Goal: Communication & Community: Answer question/provide support

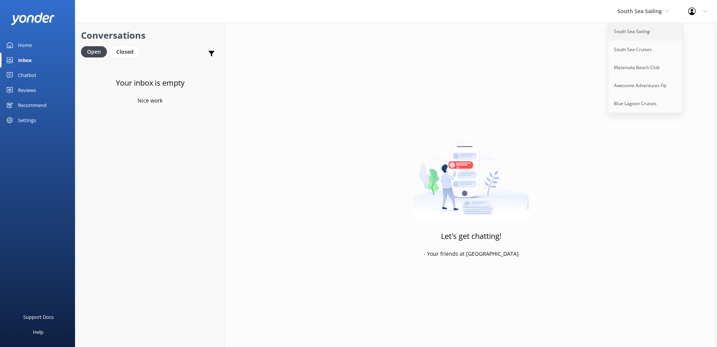
click at [635, 26] on link "South Sea Sailing" at bounding box center [645, 32] width 75 height 18
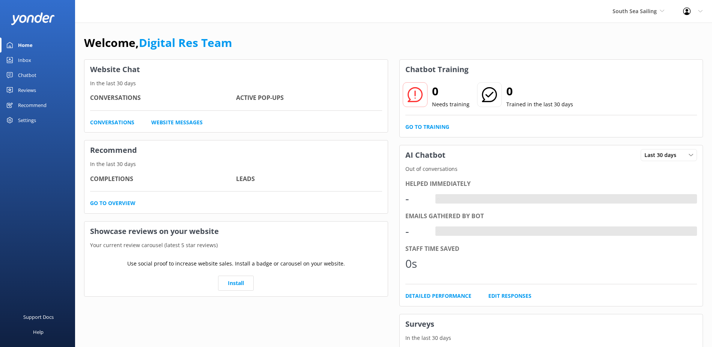
click at [22, 61] on div "Inbox" at bounding box center [24, 60] width 13 height 15
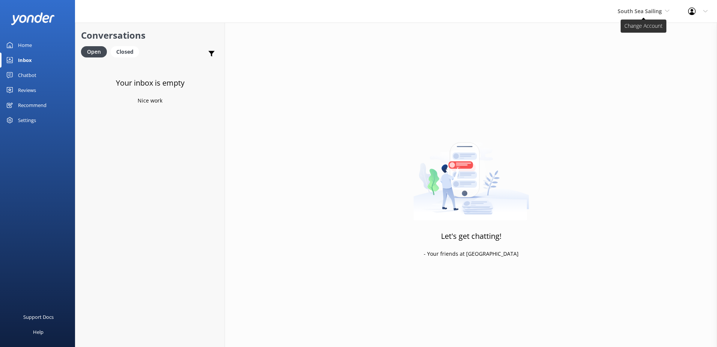
click at [642, 14] on span "South Sea Sailing" at bounding box center [640, 11] width 44 height 7
click at [634, 48] on link "South Sea Cruises" at bounding box center [645, 50] width 75 height 18
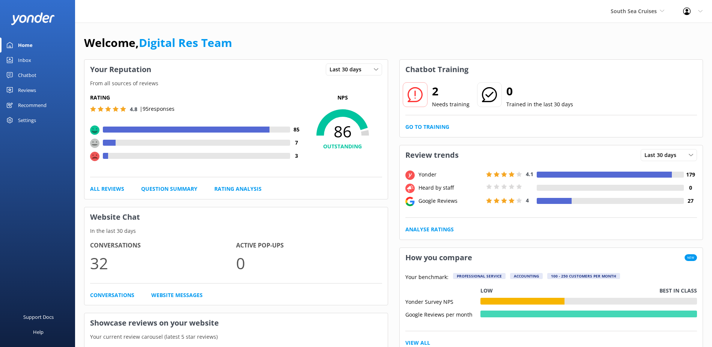
click at [22, 62] on div "Inbox" at bounding box center [24, 60] width 13 height 15
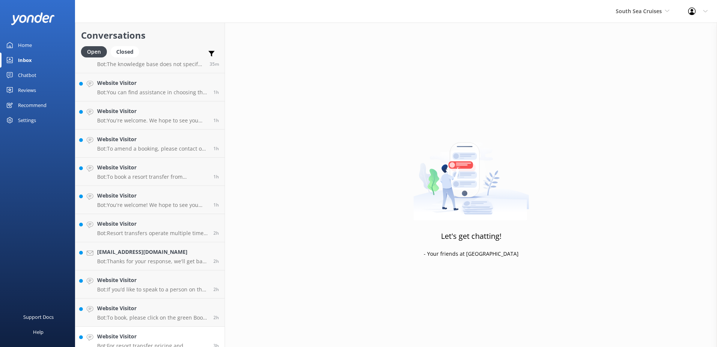
scroll to position [81, 0]
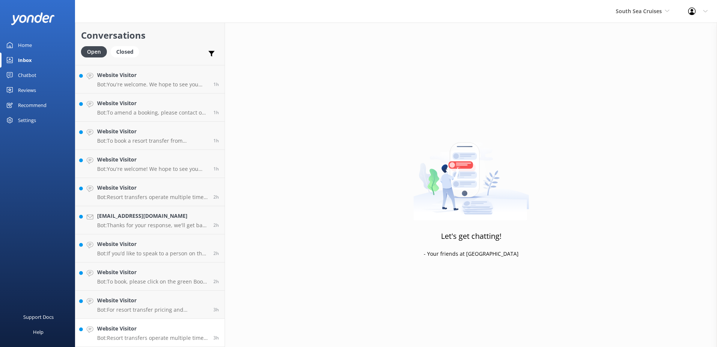
click at [163, 335] on p "Bot: Resort transfers operate multiple times a day, every day, departing from P…" at bounding box center [152, 337] width 111 height 7
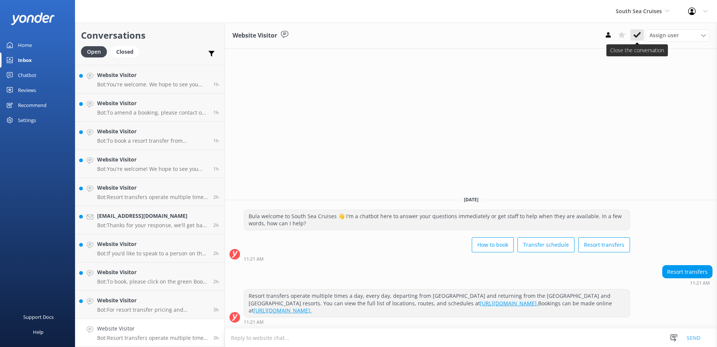
click at [633, 36] on button at bounding box center [637, 34] width 14 height 11
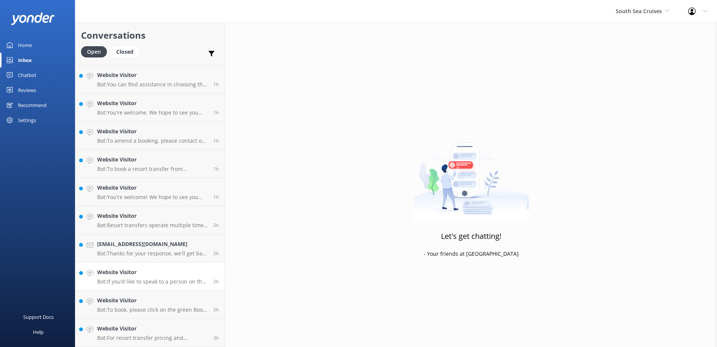
scroll to position [53, 0]
click at [170, 327] on h4 "Website Visitor" at bounding box center [152, 328] width 111 height 8
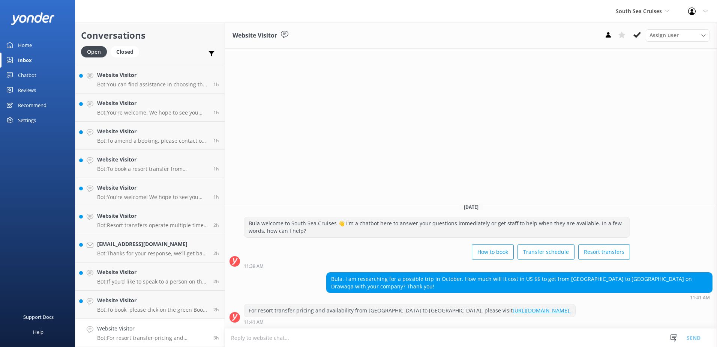
click at [397, 332] on textarea at bounding box center [471, 337] width 492 height 18
click at [505, 342] on textarea at bounding box center [471, 337] width 492 height 18
paste textarea "Should you require any further assistance, please contact & liaise directly wit…"
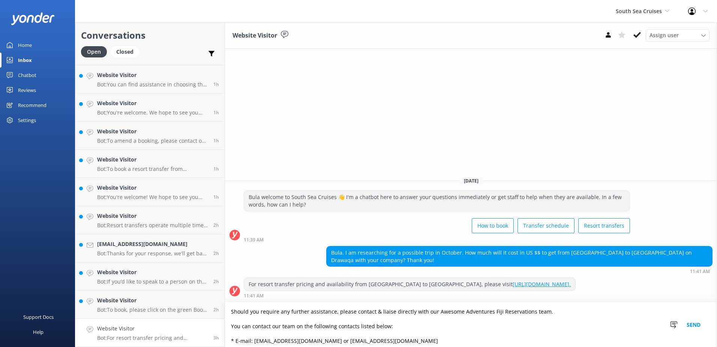
click at [232, 310] on textarea "Should you require any further assistance, please contact & liaise directly wit…" at bounding box center [471, 324] width 492 height 45
drag, startPoint x: 410, startPoint y: 312, endPoint x: 308, endPoint y: 309, distance: 102.1
click at [308, 309] on textarea "For a Quotation in US currency Should you require any further assistance, pleas…" at bounding box center [471, 324] width 492 height 45
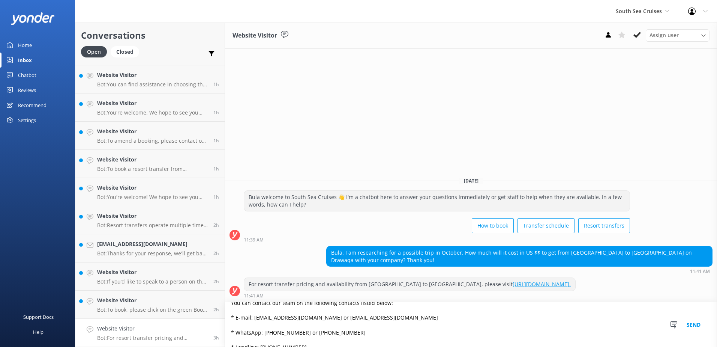
scroll to position [48, 0]
type textarea "For a Quotation in US currency, please contact & liaise directly with our Aweso…"
click at [689, 323] on button "Send" at bounding box center [694, 324] width 28 height 45
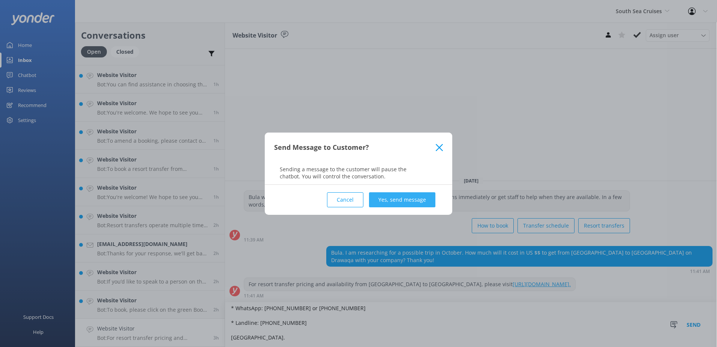
click at [400, 198] on button "Yes, send message" at bounding box center [402, 199] width 66 height 15
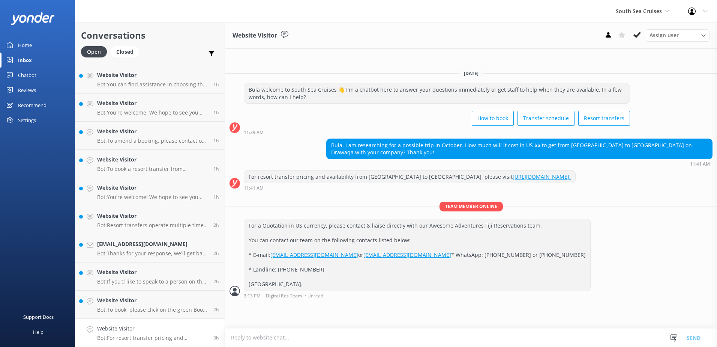
scroll to position [0, 0]
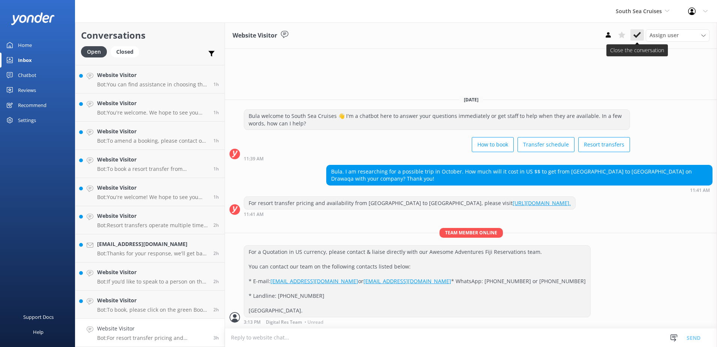
click at [641, 34] on button at bounding box center [637, 34] width 14 height 11
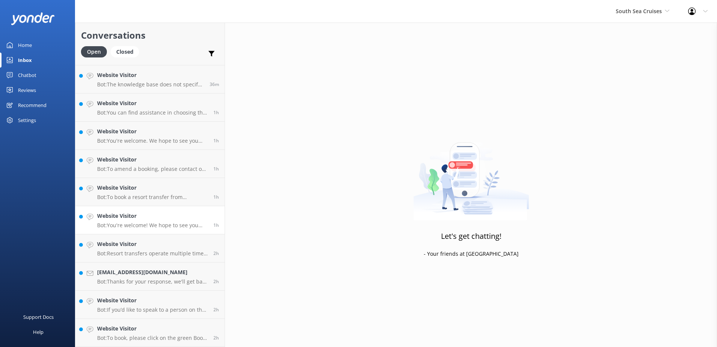
scroll to position [25, 0]
click at [144, 335] on p "Bot: To book, please click on the green Book Now button on our website and foll…" at bounding box center [152, 337] width 111 height 7
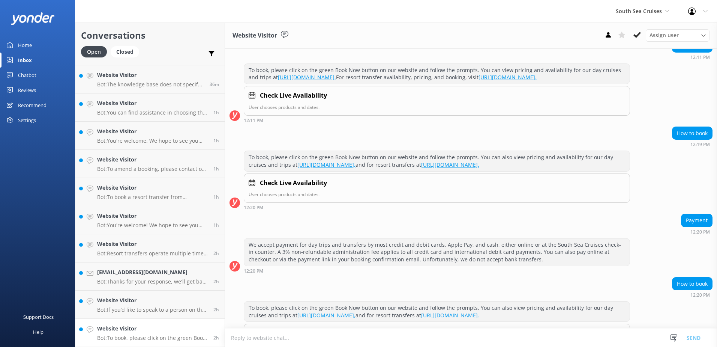
scroll to position [128, 0]
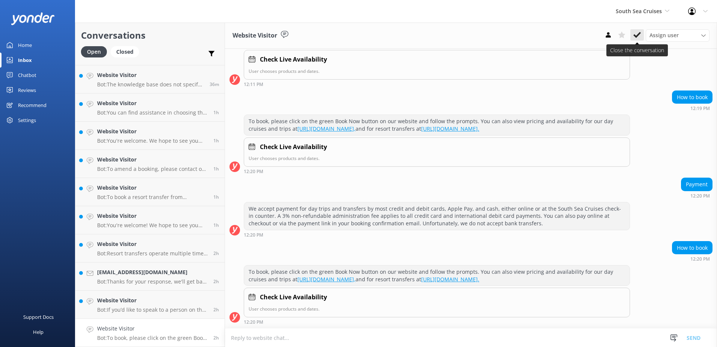
click at [633, 32] on button at bounding box center [637, 34] width 14 height 11
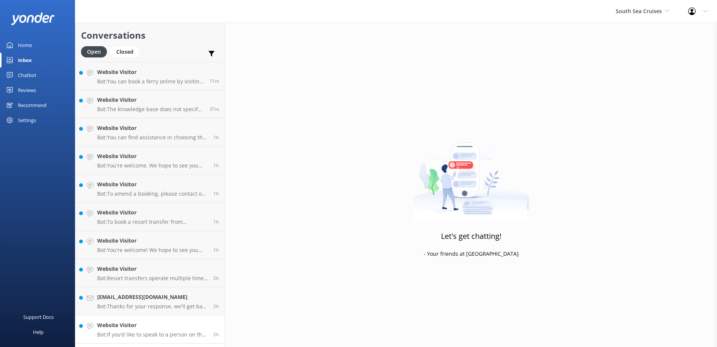
click at [160, 331] on p "Bot: If you’d like to speak to a person on the South Sea Cruises team, please c…" at bounding box center [152, 334] width 111 height 7
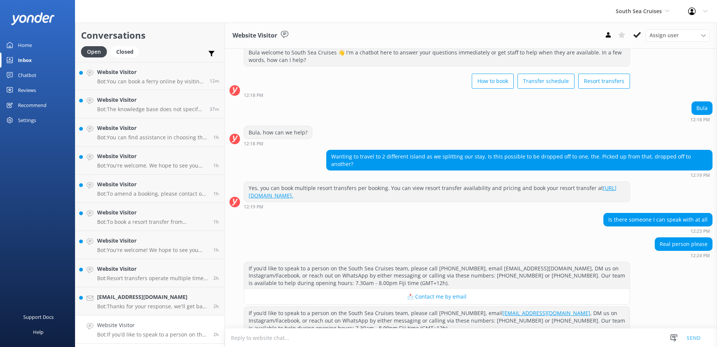
scroll to position [228, 0]
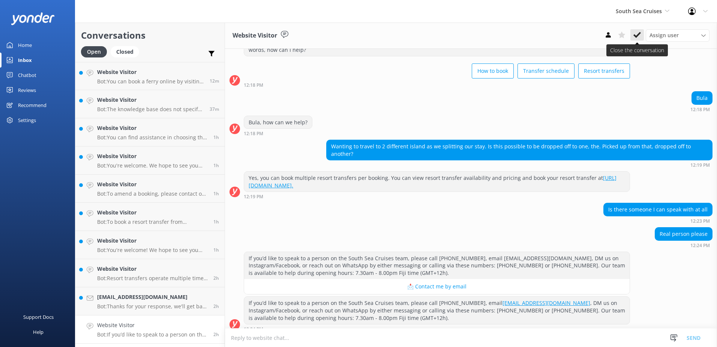
click at [642, 34] on button at bounding box center [637, 34] width 14 height 11
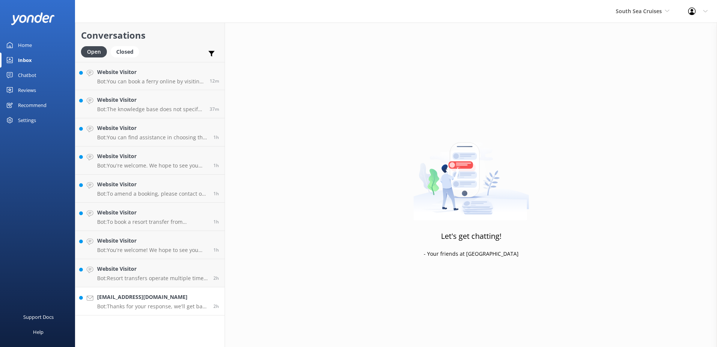
click at [157, 311] on link "fcwoodford@gmail.com Bot: Thanks for your response, we'll get back to you as so…" at bounding box center [149, 301] width 149 height 28
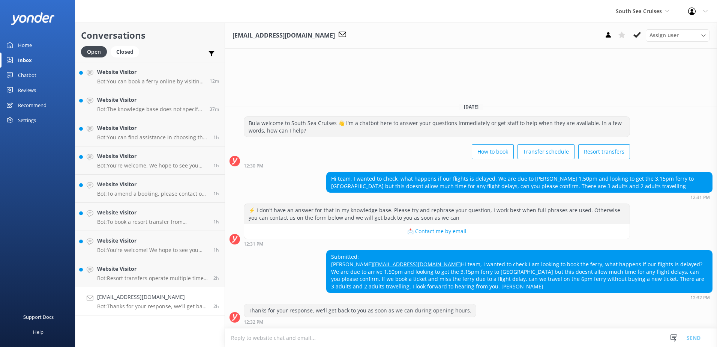
click at [328, 335] on textarea at bounding box center [471, 337] width 492 height 18
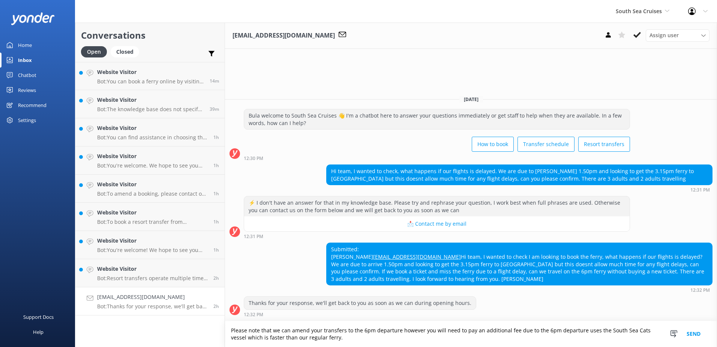
drag, startPoint x: 365, startPoint y: 345, endPoint x: 185, endPoint y: 330, distance: 179.9
click at [185, 330] on div "Conversations Open Closed Important Assigned to me Unassigned Website Visitor B…" at bounding box center [396, 185] width 642 height 324
type textarea "Please note that we can amend your transfers to the 6pm departure however you w…"
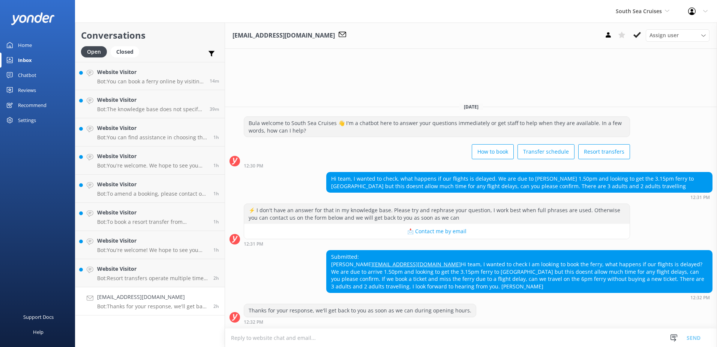
click at [372, 335] on textarea at bounding box center [471, 337] width 492 height 18
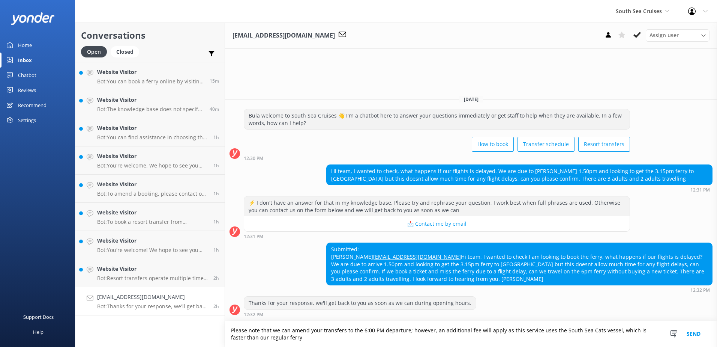
click at [290, 339] on textarea "Please note that we can amend your transfers to the 6:00 PM departure; however,…" at bounding box center [471, 334] width 492 height 26
type textarea "Please note that we can amend your transfers to the 6:00 PM departure; however,…"
click at [690, 334] on button "Send" at bounding box center [694, 334] width 28 height 26
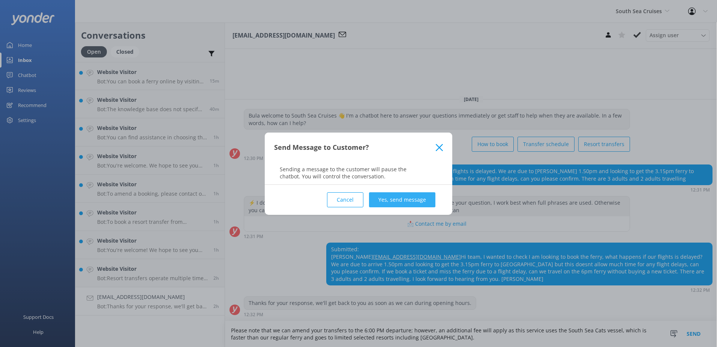
click at [417, 204] on button "Yes, send message" at bounding box center [402, 199] width 66 height 15
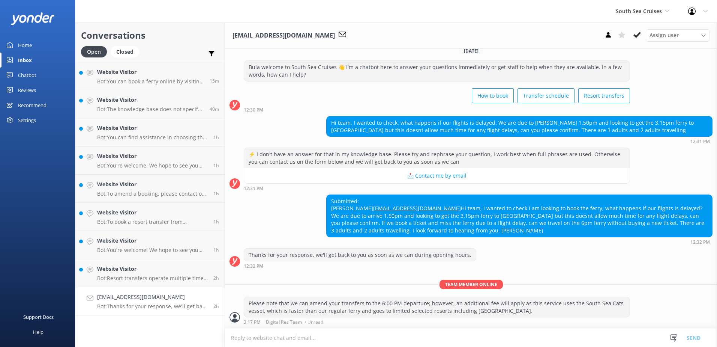
scroll to position [23, 0]
click at [636, 35] on icon at bounding box center [637, 35] width 8 height 8
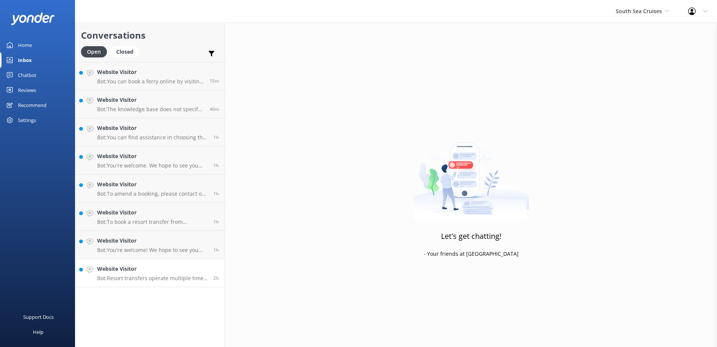
click at [158, 273] on div "Website Visitor Bot: Resort transfers operate multiple times a day, every day, …" at bounding box center [152, 272] width 111 height 17
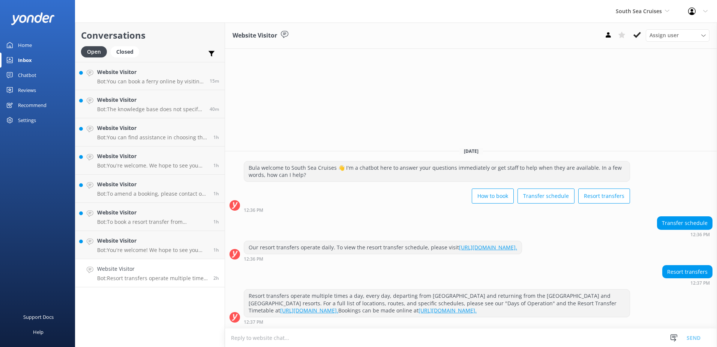
click at [634, 45] on div "Website Visitor Assign user Alyssa Sonya Digital Res Team Brenda Fenton Asena N…" at bounding box center [471, 36] width 492 height 26
click at [637, 40] on button at bounding box center [637, 34] width 14 height 11
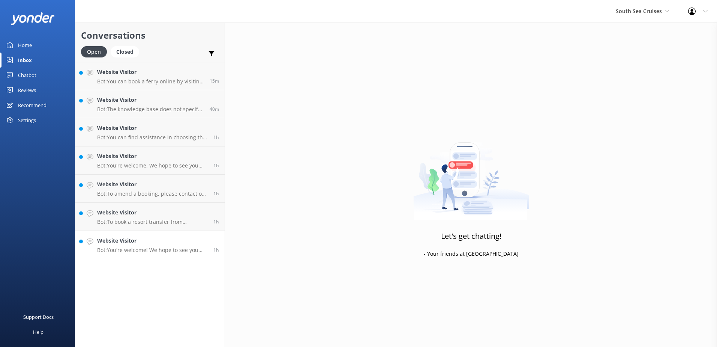
click at [168, 247] on p "Bot: You're welcome! We hope to see you soon!" at bounding box center [152, 249] width 111 height 7
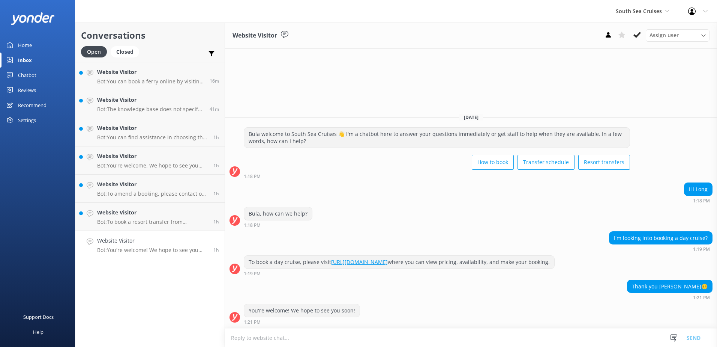
click at [695, 196] on div "Hi Long 1:18 PM" at bounding box center [698, 192] width 29 height 21
click at [666, 289] on div "Thank you Yu Shu☺️" at bounding box center [669, 286] width 85 height 13
click at [638, 35] on use at bounding box center [637, 35] width 8 height 6
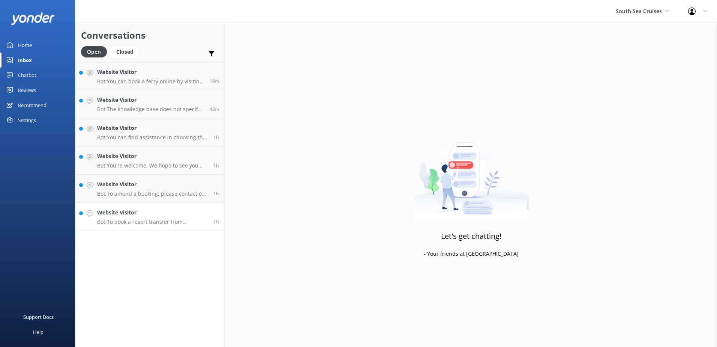
click at [147, 224] on p "Bot: To book a resort transfer from Denarau to Nabua Lodge, please visit https:…" at bounding box center [152, 221] width 111 height 7
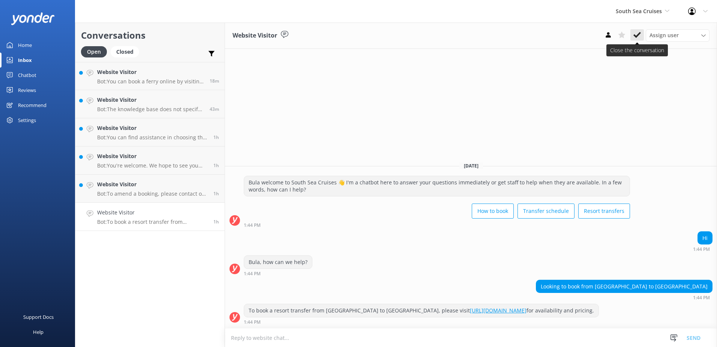
click at [635, 36] on use at bounding box center [637, 35] width 8 height 6
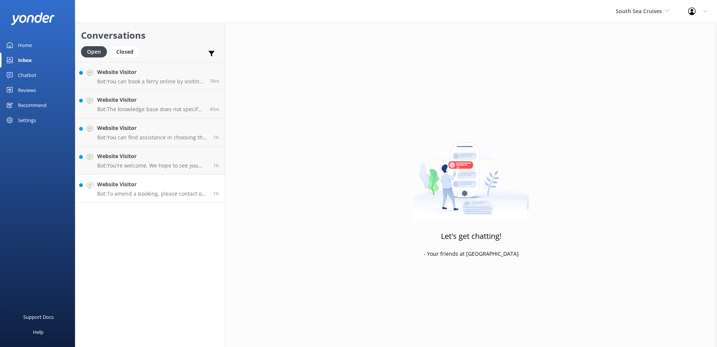
click at [132, 194] on p "Bot: To amend a booking, please contact our reservations team who will be able …" at bounding box center [152, 193] width 111 height 7
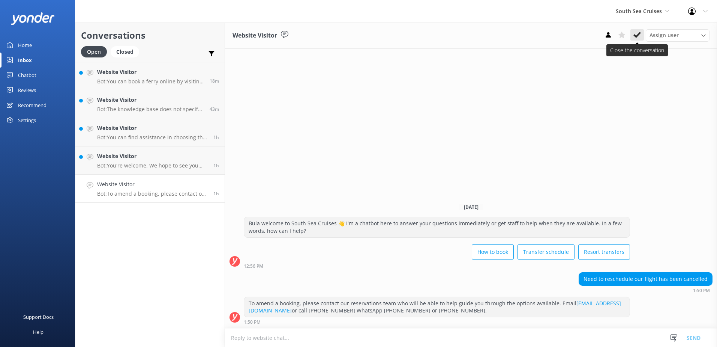
click at [641, 32] on button at bounding box center [637, 34] width 14 height 11
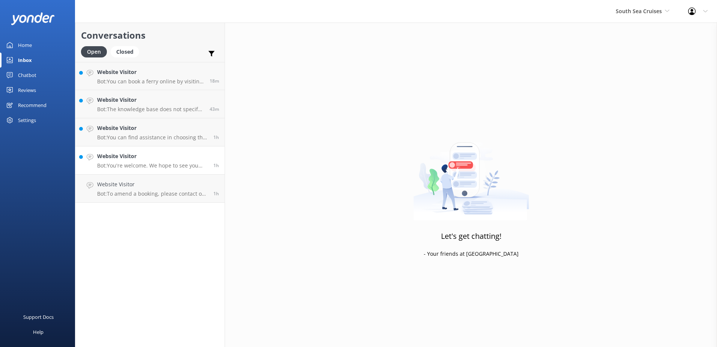
click at [163, 163] on p "Bot: You're welcome. We hope to see you soon!" at bounding box center [152, 165] width 111 height 7
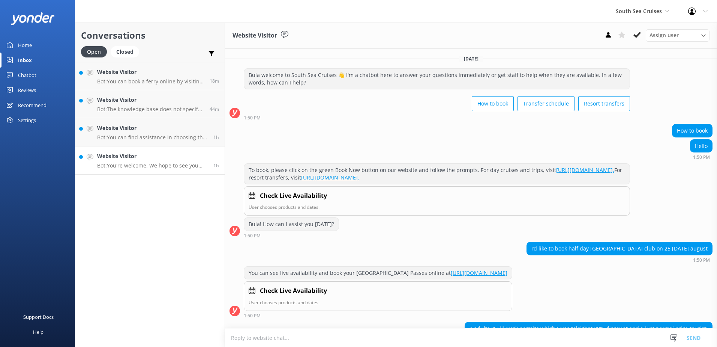
scroll to position [113, 0]
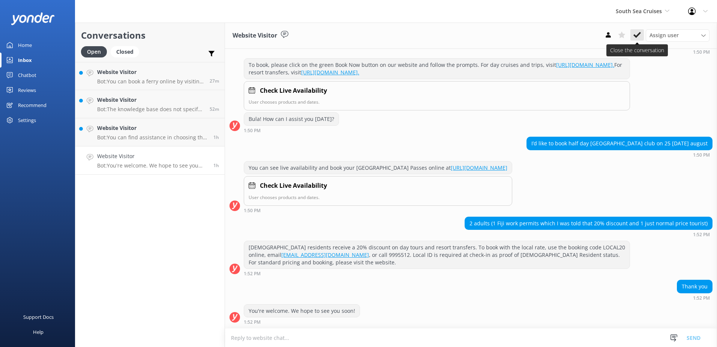
click at [639, 31] on button at bounding box center [637, 34] width 14 height 11
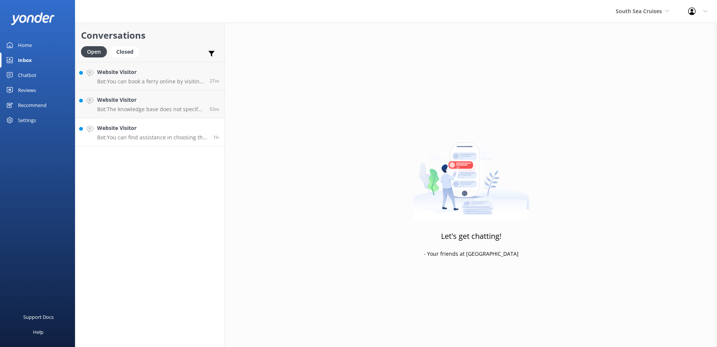
click at [161, 135] on p "Bot: You can find assistance in choosing the right route by visiting: https://s…" at bounding box center [152, 137] width 111 height 7
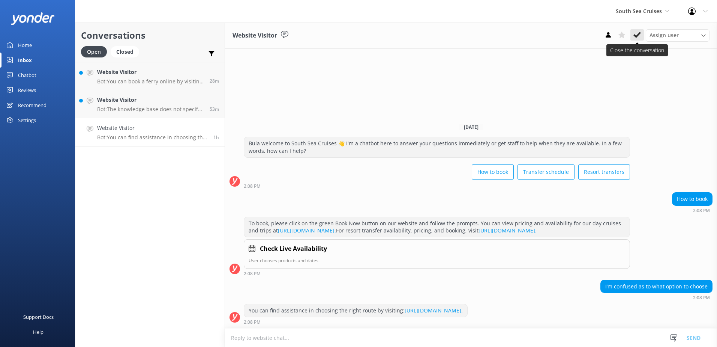
click at [638, 37] on icon at bounding box center [637, 35] width 8 height 8
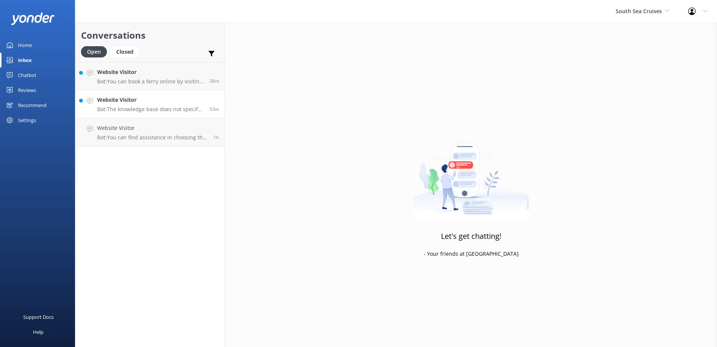
click at [163, 110] on p "Bot: The knowledge base does not specify if coach transfers are available for h…" at bounding box center [150, 109] width 107 height 7
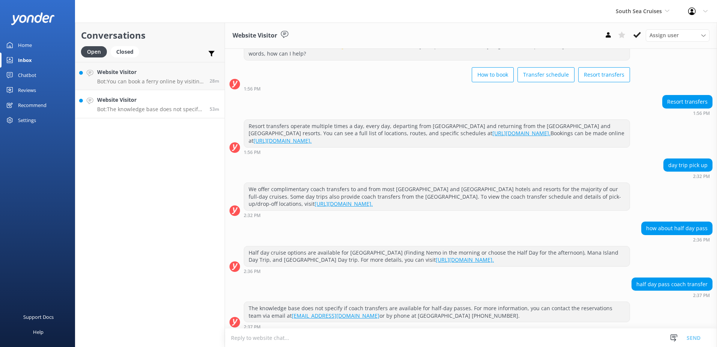
scroll to position [34, 0]
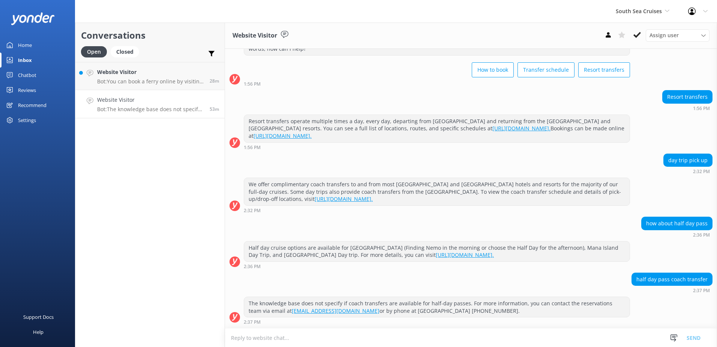
click at [408, 341] on textarea at bounding box center [471, 337] width 492 height 18
type textarea "Y"
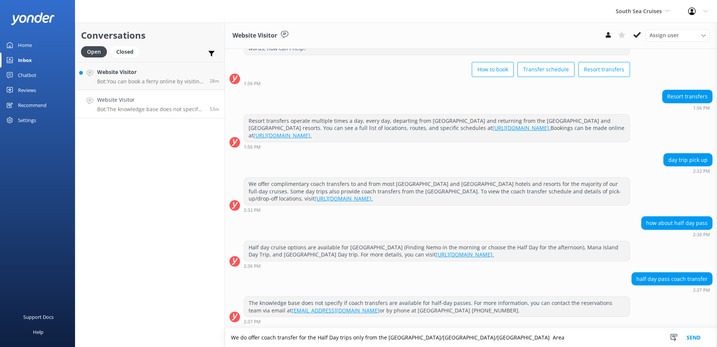
type textarea "We do offer coach transfer for the Half Day trips only from the Nadi/Wailoaloa/…"
click at [701, 339] on button "Send" at bounding box center [694, 337] width 28 height 19
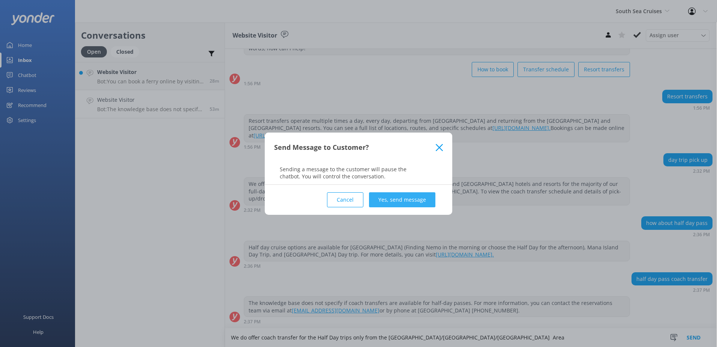
click at [406, 197] on button "Yes, send message" at bounding box center [402, 199] width 66 height 15
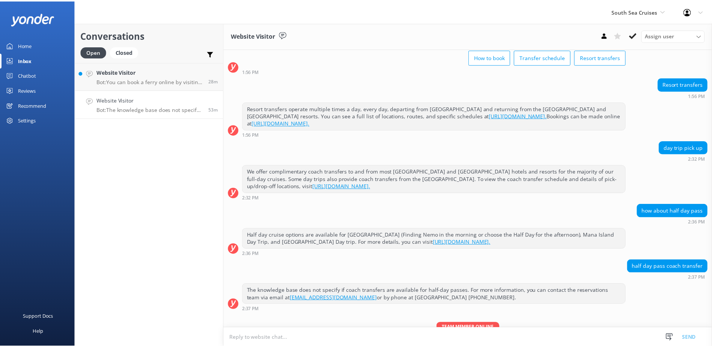
scroll to position [83, 0]
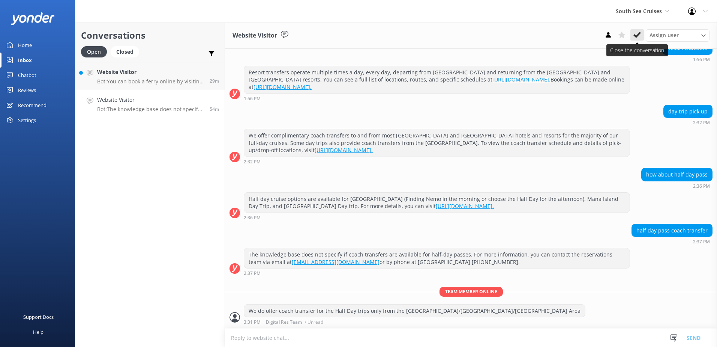
click at [641, 36] on button at bounding box center [637, 34] width 14 height 11
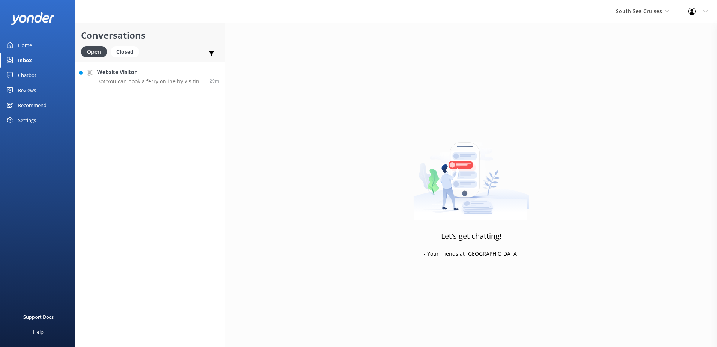
click at [173, 87] on link "Website Visitor Bot: You can book a ferry online by visiting https://southseacr…" at bounding box center [149, 76] width 149 height 28
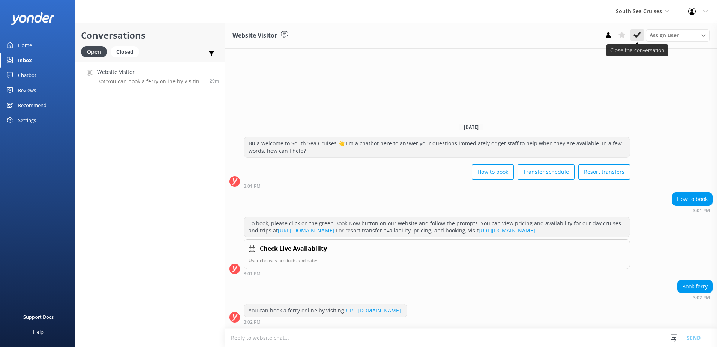
click at [640, 37] on icon at bounding box center [637, 35] width 8 height 8
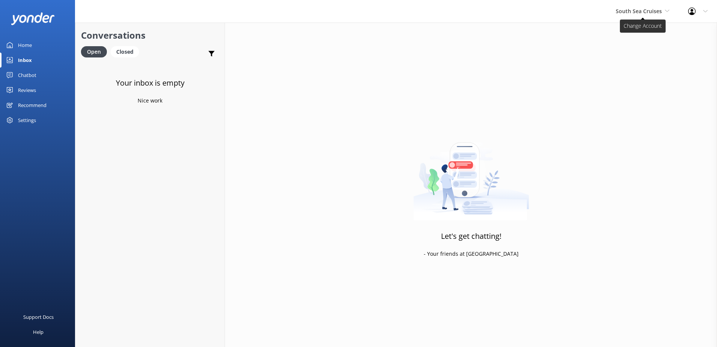
click at [651, 13] on span "South Sea Cruises" at bounding box center [639, 11] width 46 height 7
click at [656, 83] on link "Awesome Adventures Fiji" at bounding box center [643, 86] width 75 height 18
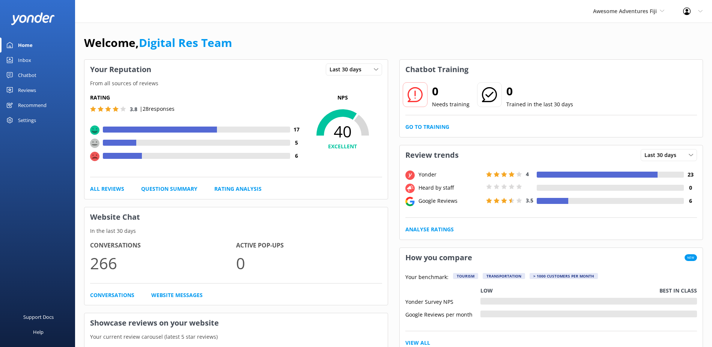
click at [38, 57] on link "Inbox" at bounding box center [37, 60] width 75 height 15
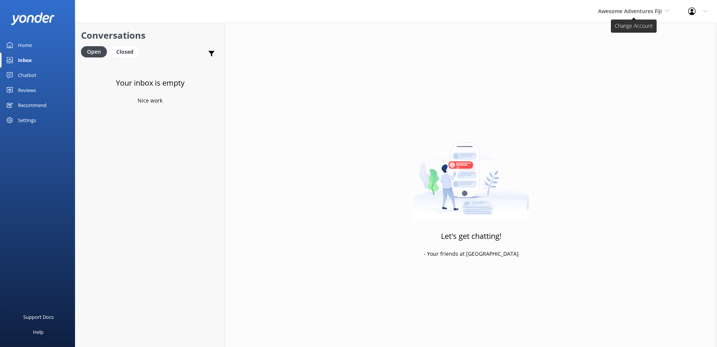
click at [649, 14] on span "Awesome Adventures Fiji" at bounding box center [630, 11] width 64 height 7
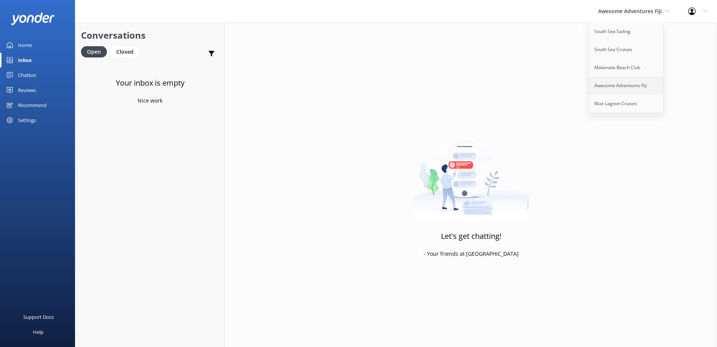
click at [603, 92] on link "Awesome Adventures Fiji" at bounding box center [626, 86] width 75 height 18
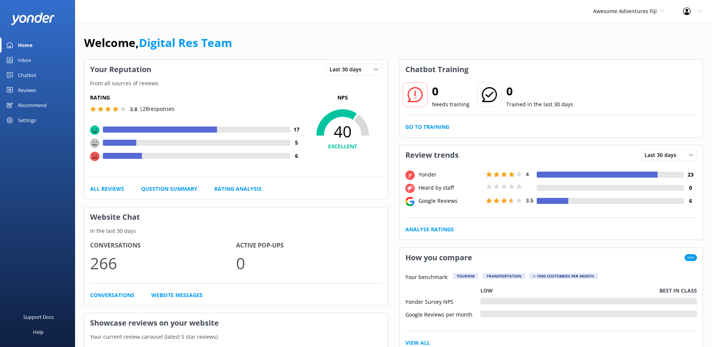
click at [23, 58] on div "Inbox" at bounding box center [24, 60] width 13 height 15
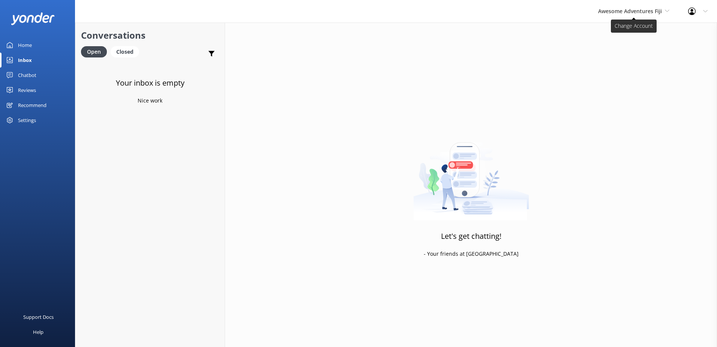
click at [644, 12] on span "Awesome Adventures Fiji" at bounding box center [630, 11] width 64 height 7
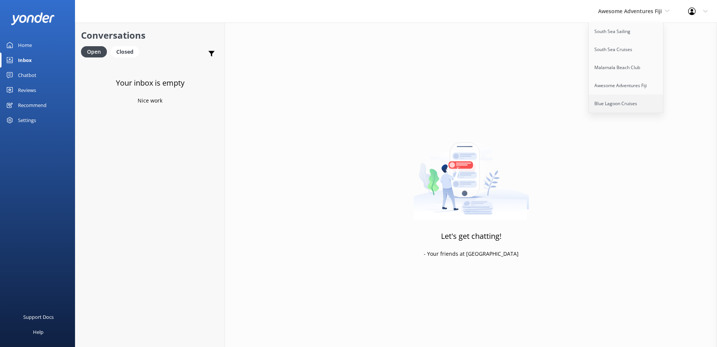
click at [621, 105] on link "Blue Lagoon Cruises" at bounding box center [626, 104] width 75 height 18
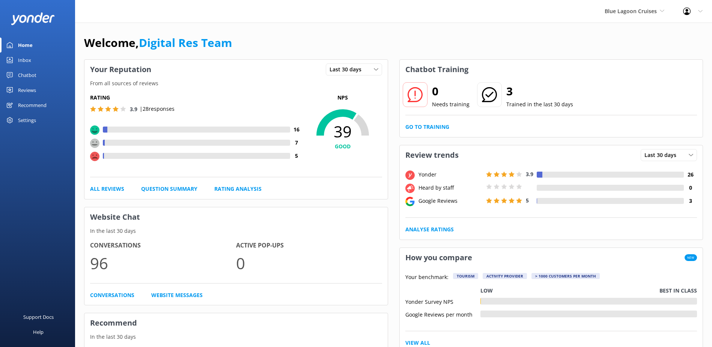
click at [27, 59] on div "Inbox" at bounding box center [24, 60] width 13 height 15
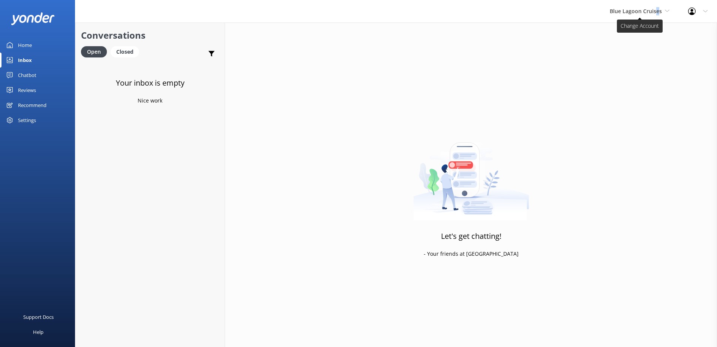
click at [660, 11] on span "Blue Lagoon Cruises" at bounding box center [636, 11] width 52 height 7
drag, startPoint x: 660, startPoint y: 11, endPoint x: 619, endPoint y: 53, distance: 57.8
click at [619, 53] on link "South Sea Cruises" at bounding box center [637, 50] width 75 height 18
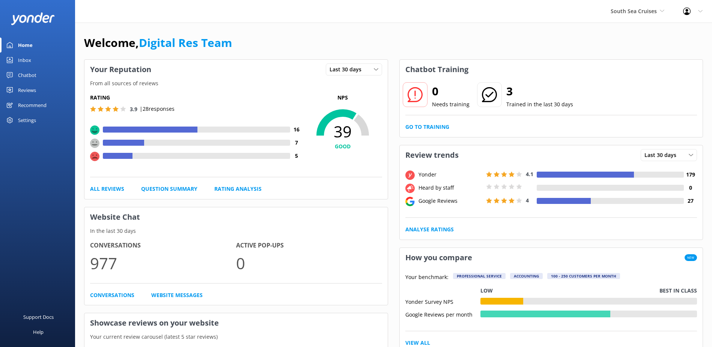
click at [39, 62] on link "Inbox" at bounding box center [37, 60] width 75 height 15
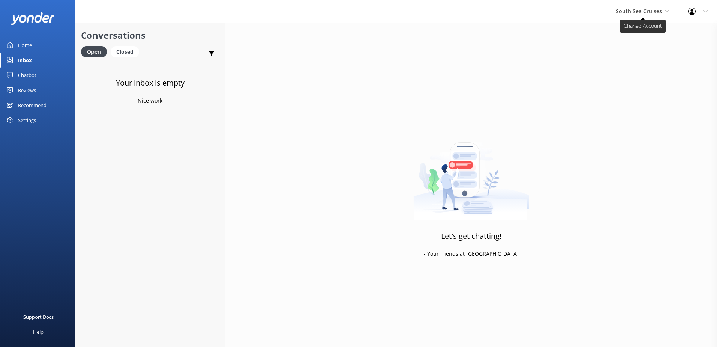
click at [652, 12] on span "South Sea Cruises" at bounding box center [639, 11] width 46 height 7
click at [640, 35] on link "South Sea Sailing" at bounding box center [643, 32] width 75 height 18
click at [651, 17] on div "South Sea Sailing South Sea Sailing South Sea Cruises Malamala Beach Club Aweso…" at bounding box center [643, 11] width 71 height 23
click at [644, 46] on link "South Sea Cruises" at bounding box center [645, 50] width 75 height 18
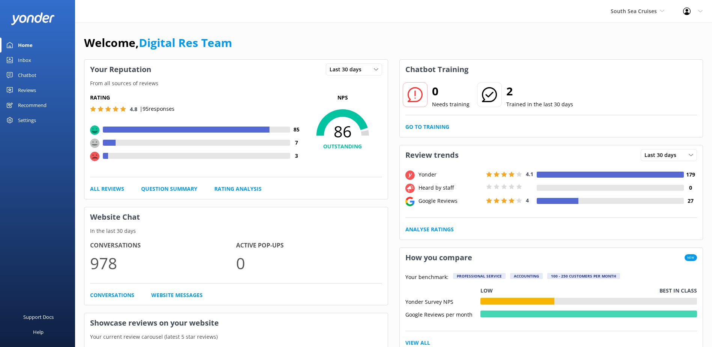
click at [42, 60] on link "Inbox" at bounding box center [37, 60] width 75 height 15
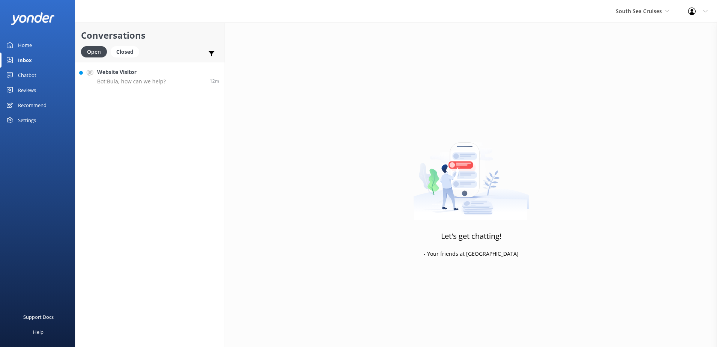
click at [123, 82] on p "Bot: Bula, how can we help?" at bounding box center [131, 81] width 69 height 7
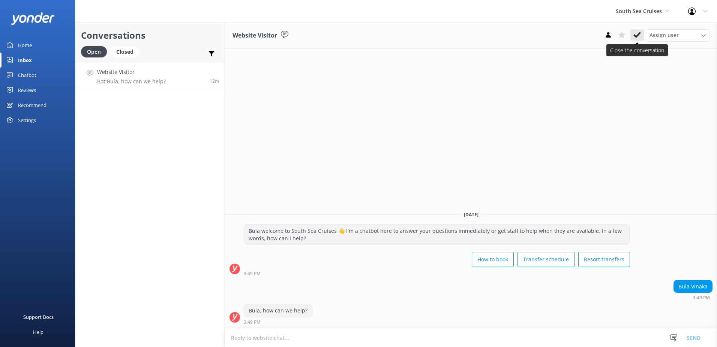
click at [640, 36] on icon at bounding box center [637, 35] width 8 height 8
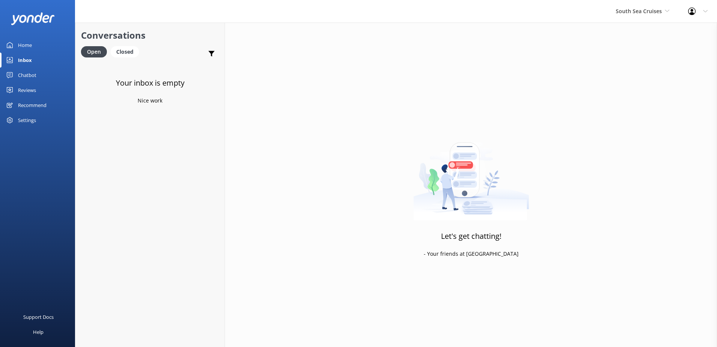
click at [645, 17] on div "South Sea Cruises South Sea Sailing South Sea Cruises Malamala Beach Club Aweso…" at bounding box center [642, 11] width 72 height 23
click at [648, 74] on link "Malamala Beach Club" at bounding box center [643, 68] width 75 height 18
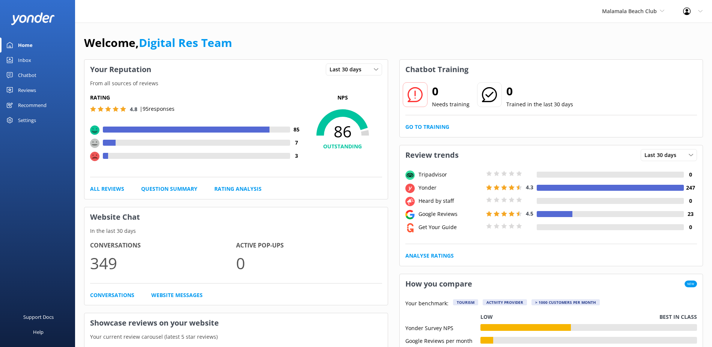
click at [47, 61] on link "Inbox" at bounding box center [37, 60] width 75 height 15
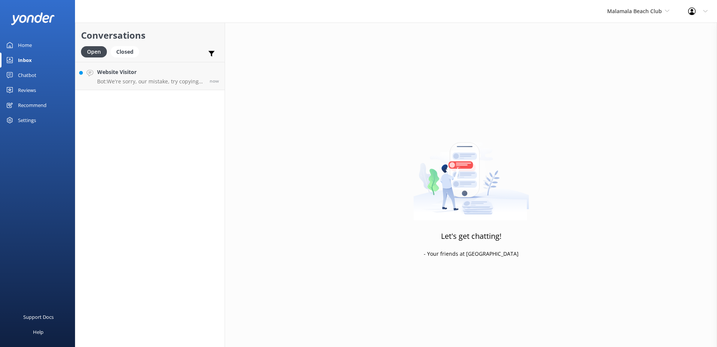
drag, startPoint x: 163, startPoint y: 80, endPoint x: 176, endPoint y: 90, distance: 16.5
click at [163, 80] on p "Bot: We're sorry, our mistake, try copying and pasting the link without the ful…" at bounding box center [150, 81] width 107 height 7
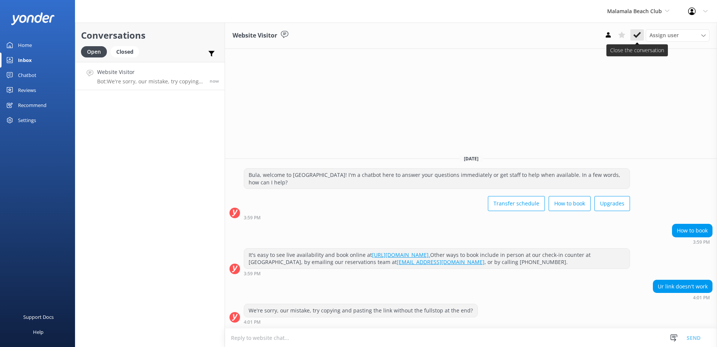
click at [641, 32] on icon at bounding box center [637, 35] width 8 height 8
click at [651, 15] on div "Malamala Beach Club South Sea Sailing South Sea Cruises Malamala Beach Club Awe…" at bounding box center [638, 11] width 81 height 23
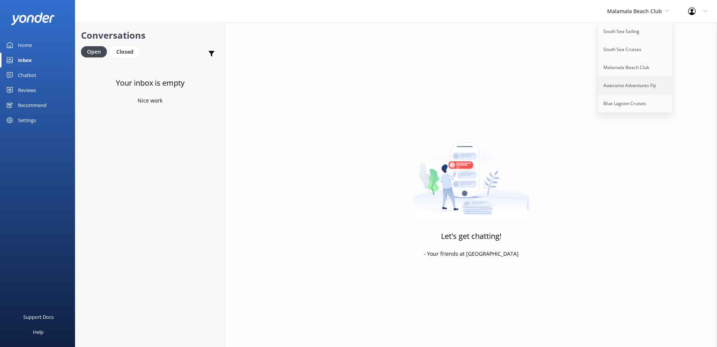
click at [632, 80] on link "Awesome Adventures Fiji" at bounding box center [635, 86] width 75 height 18
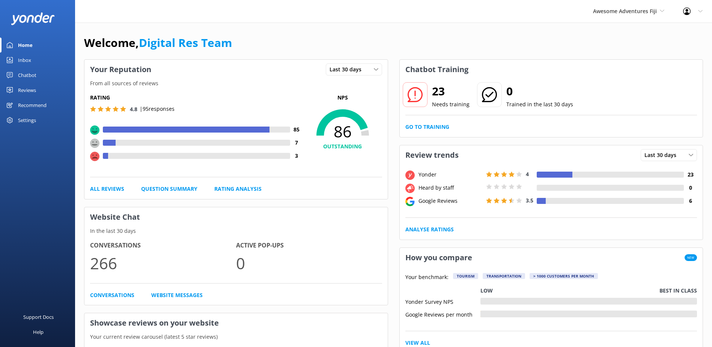
click at [48, 61] on link "Inbox" at bounding box center [37, 60] width 75 height 15
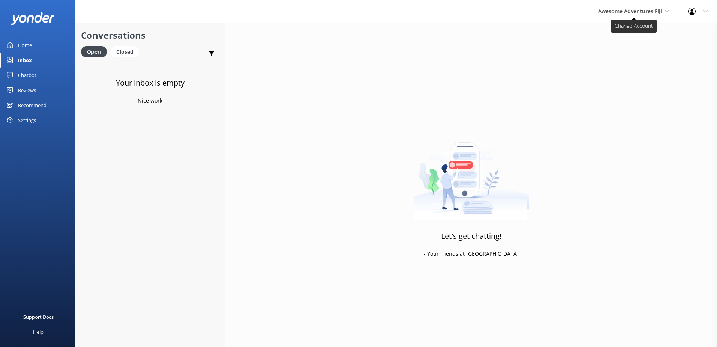
click at [630, 9] on span "Awesome Adventures Fiji" at bounding box center [630, 11] width 64 height 7
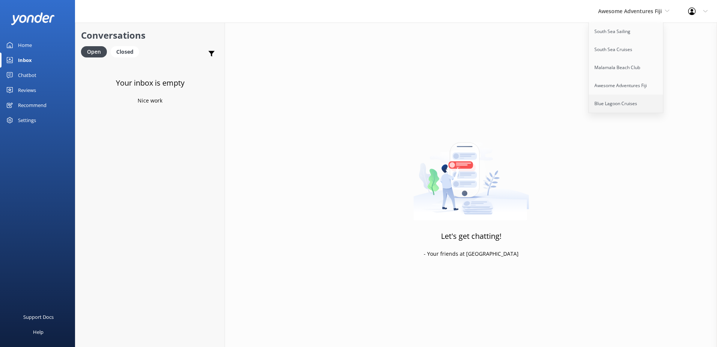
click at [616, 97] on link "Blue Lagoon Cruises" at bounding box center [626, 104] width 75 height 18
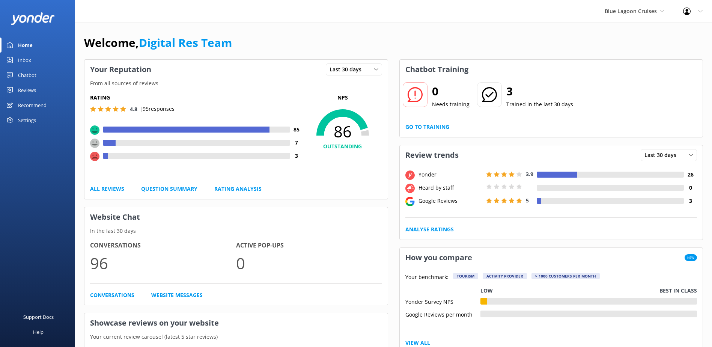
click at [11, 59] on icon at bounding box center [10, 60] width 6 height 6
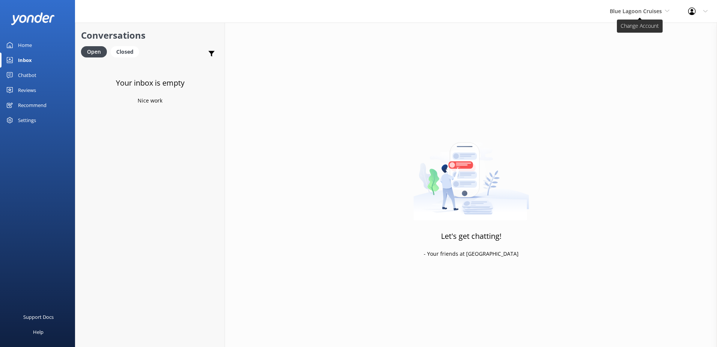
click at [637, 9] on span "Blue Lagoon Cruises" at bounding box center [636, 11] width 52 height 7
click at [647, 9] on span "Blue Lagoon Cruises" at bounding box center [636, 11] width 52 height 7
click at [628, 28] on link "South Sea Sailing" at bounding box center [637, 32] width 75 height 18
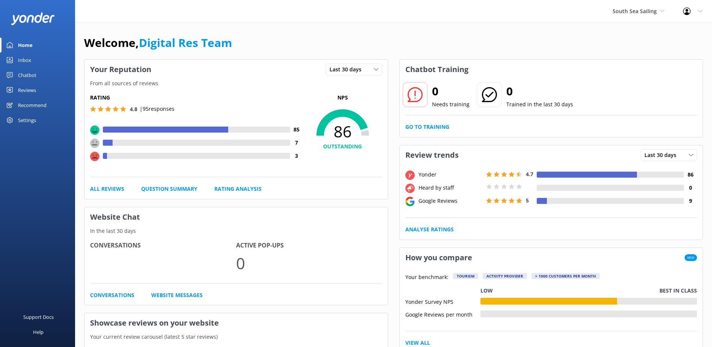
click at [17, 58] on link "Inbox" at bounding box center [37, 60] width 75 height 15
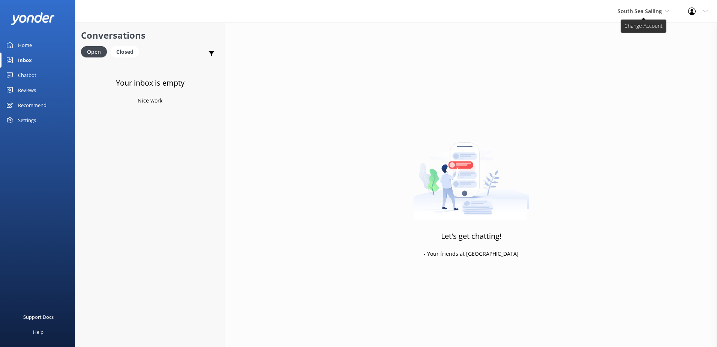
click at [644, 12] on span "South Sea Sailing" at bounding box center [640, 11] width 44 height 7
click at [640, 45] on link "South Sea Cruises" at bounding box center [645, 50] width 75 height 18
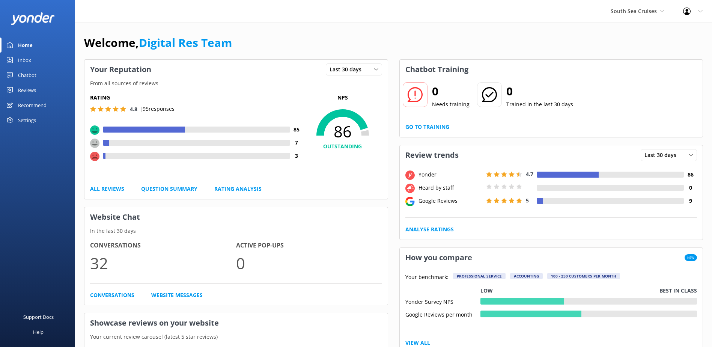
click at [31, 60] on div "Inbox" at bounding box center [24, 60] width 13 height 15
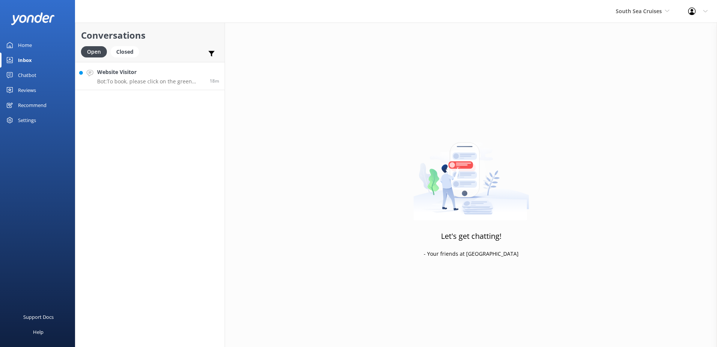
click at [148, 74] on h4 "Website Visitor" at bounding box center [150, 72] width 107 height 8
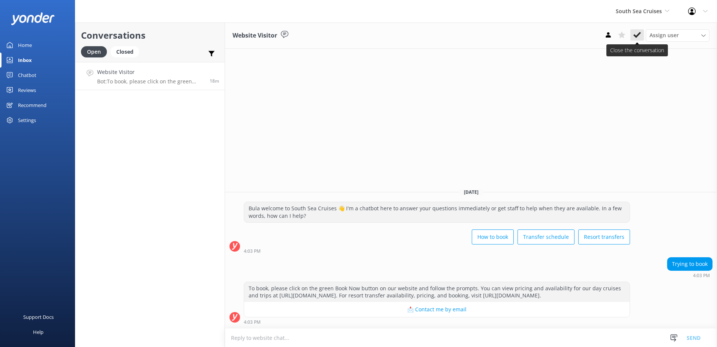
click at [634, 32] on icon at bounding box center [637, 35] width 8 height 8
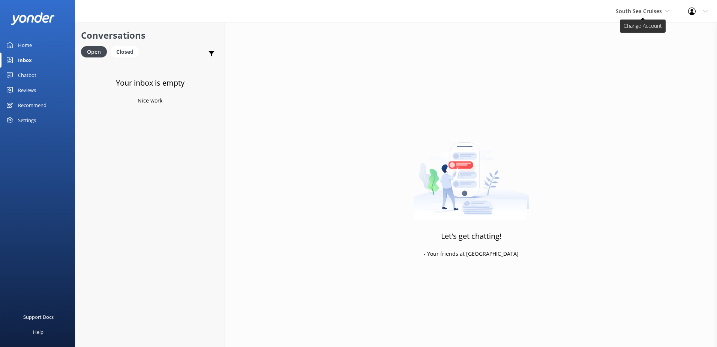
click at [650, 14] on span "South Sea Cruises" at bounding box center [639, 11] width 46 height 7
click at [654, 61] on link "Malamala Beach Club" at bounding box center [643, 68] width 75 height 18
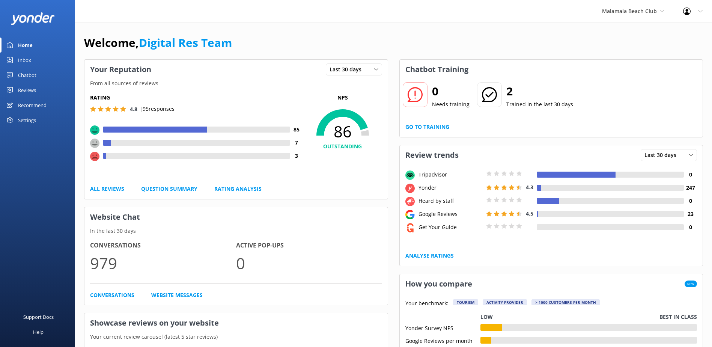
click at [32, 64] on link "Inbox" at bounding box center [37, 60] width 75 height 15
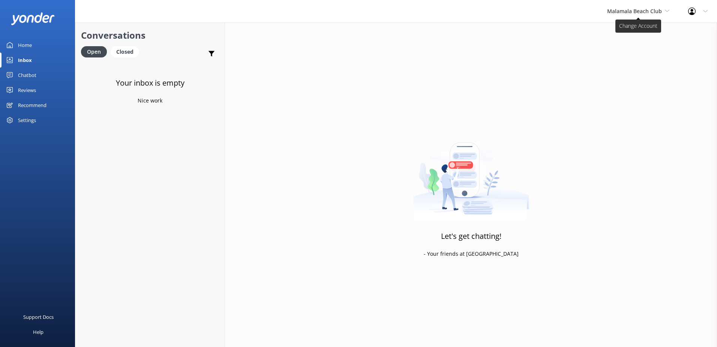
click at [651, 15] on span "Malamala Beach Club" at bounding box center [638, 11] width 62 height 8
click at [639, 86] on link "Awesome Adventures Fiji" at bounding box center [635, 86] width 75 height 18
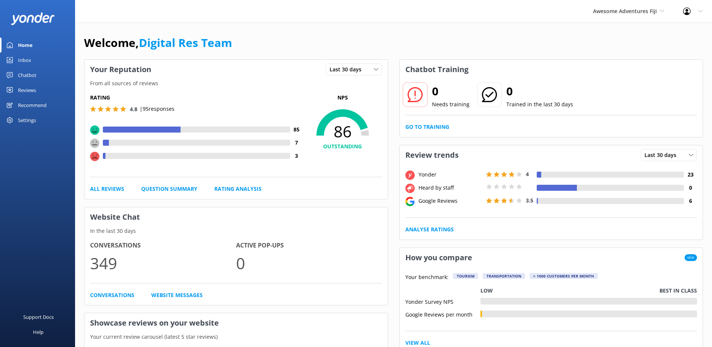
click at [36, 61] on link "Inbox" at bounding box center [37, 60] width 75 height 15
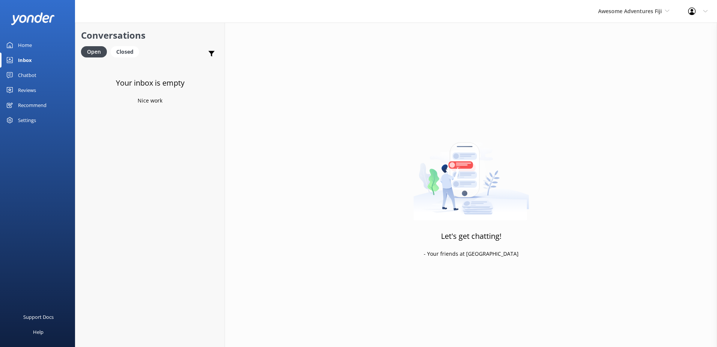
drag, startPoint x: 654, startPoint y: 13, endPoint x: 637, endPoint y: 29, distance: 23.4
click at [654, 13] on span "Awesome Adventures Fiji" at bounding box center [630, 11] width 64 height 7
click at [609, 101] on link "Blue Lagoon Cruises" at bounding box center [626, 104] width 75 height 18
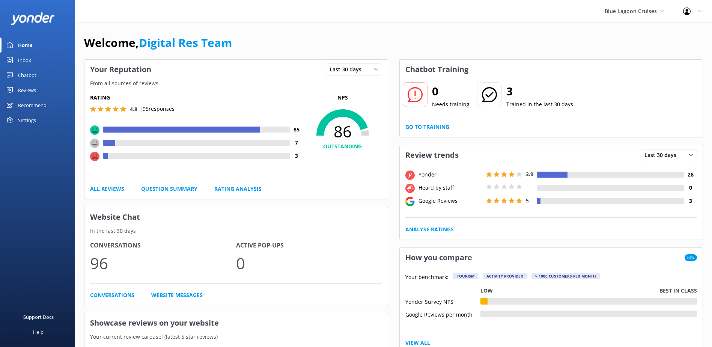
click at [31, 59] on div "Inbox" at bounding box center [24, 60] width 13 height 15
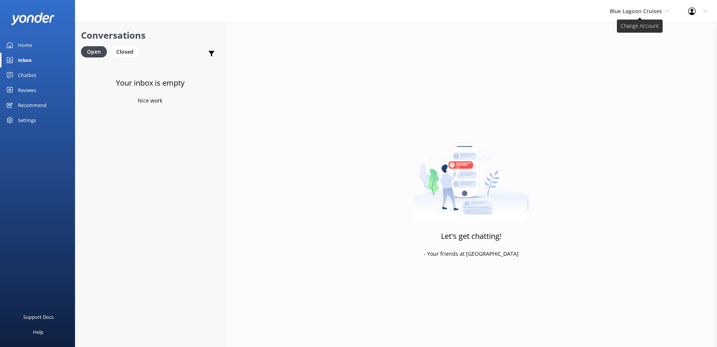
click at [653, 15] on span "Blue Lagoon Cruises" at bounding box center [640, 11] width 60 height 8
